Goal: Task Accomplishment & Management: Manage account settings

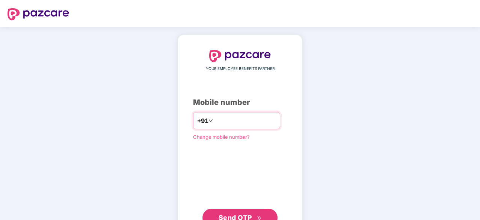
type input "**********"
click at [229, 215] on span "Send OTP" at bounding box center [235, 217] width 33 height 8
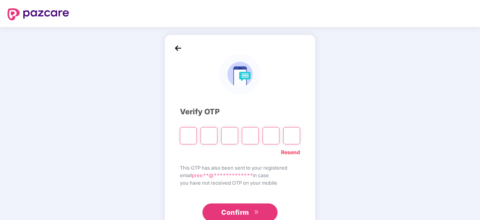
type input "*"
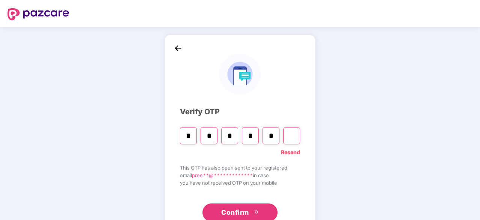
type input "*"
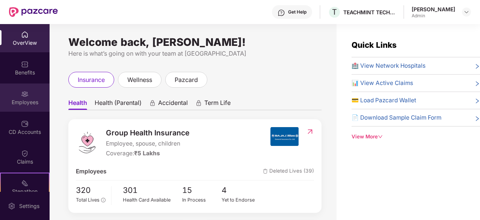
click at [21, 100] on div "Employees" at bounding box center [25, 102] width 50 height 8
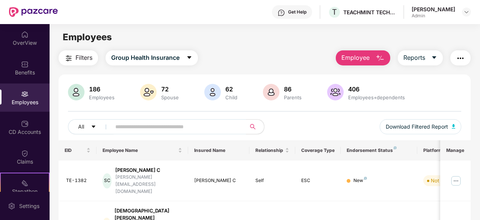
click at [195, 124] on input "text" at bounding box center [175, 126] width 121 height 11
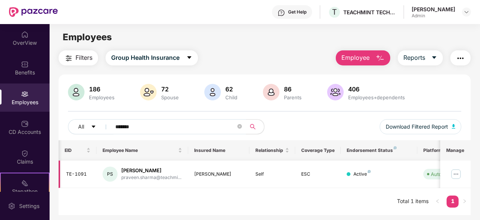
scroll to position [0, 75]
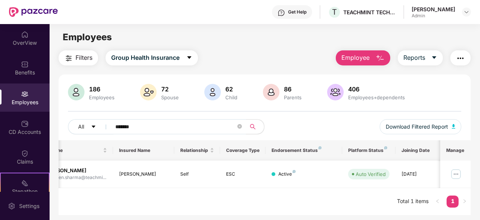
type input "*******"
click at [456, 171] on img at bounding box center [456, 174] width 12 height 12
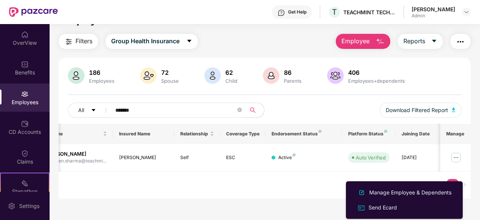
scroll to position [24, 0]
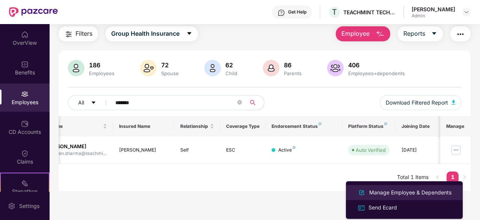
click at [401, 194] on div "Manage Employee & Dependents" at bounding box center [410, 192] width 85 height 8
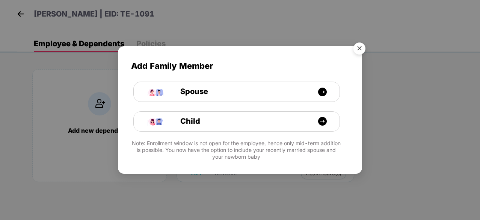
click at [359, 51] on img "Close" at bounding box center [359, 49] width 21 height 21
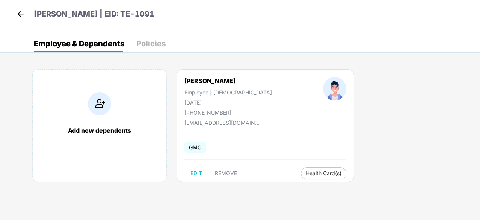
click at [148, 45] on div "Policies" at bounding box center [150, 44] width 29 height 8
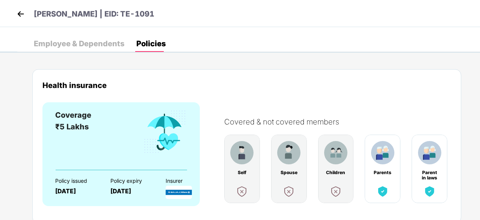
click at [79, 45] on div "Employee & Dependents" at bounding box center [79, 44] width 91 height 8
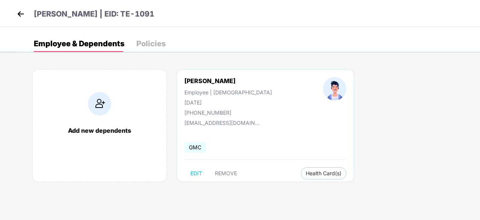
click at [22, 17] on img at bounding box center [20, 13] width 11 height 11
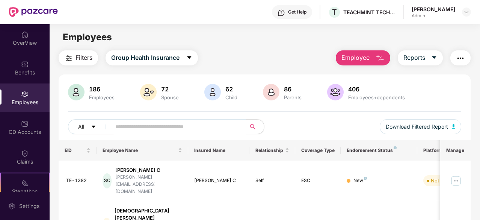
click at [157, 129] on input "text" at bounding box center [175, 126] width 121 height 11
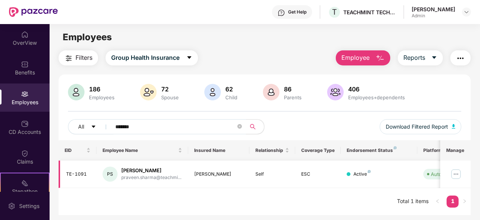
scroll to position [0, 75]
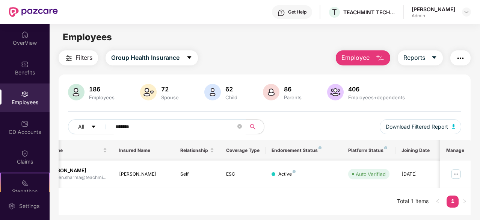
type input "*******"
click at [458, 174] on img at bounding box center [456, 174] width 12 height 12
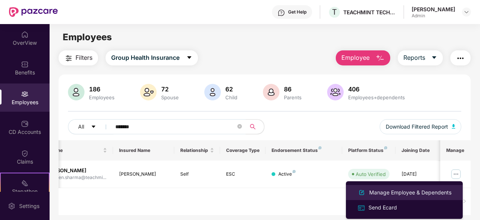
click at [375, 191] on div "Manage Employee & Dependents" at bounding box center [410, 192] width 85 height 8
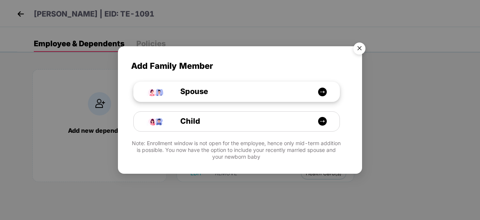
click at [322, 91] on img at bounding box center [322, 91] width 9 height 9
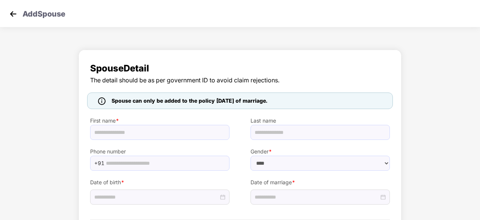
select select "******"
click at [11, 15] on img at bounding box center [13, 13] width 11 height 11
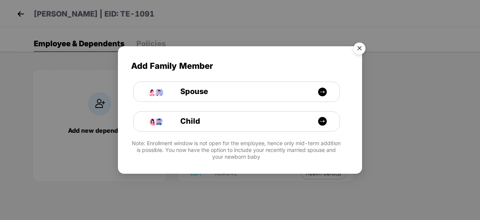
click at [365, 50] on img "Close" at bounding box center [359, 49] width 21 height 21
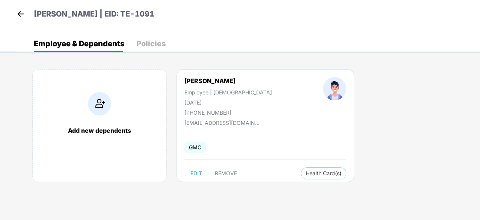
click at [21, 12] on img at bounding box center [20, 13] width 11 height 11
